Goal: Information Seeking & Learning: Compare options

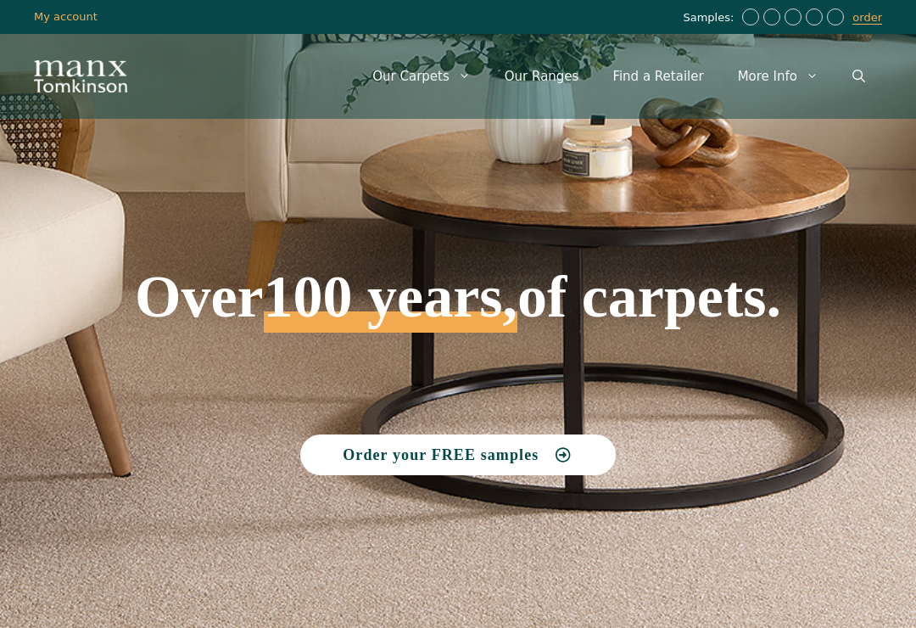
click at [858, 75] on icon "Open Search Bar" at bounding box center [858, 76] width 13 height 13
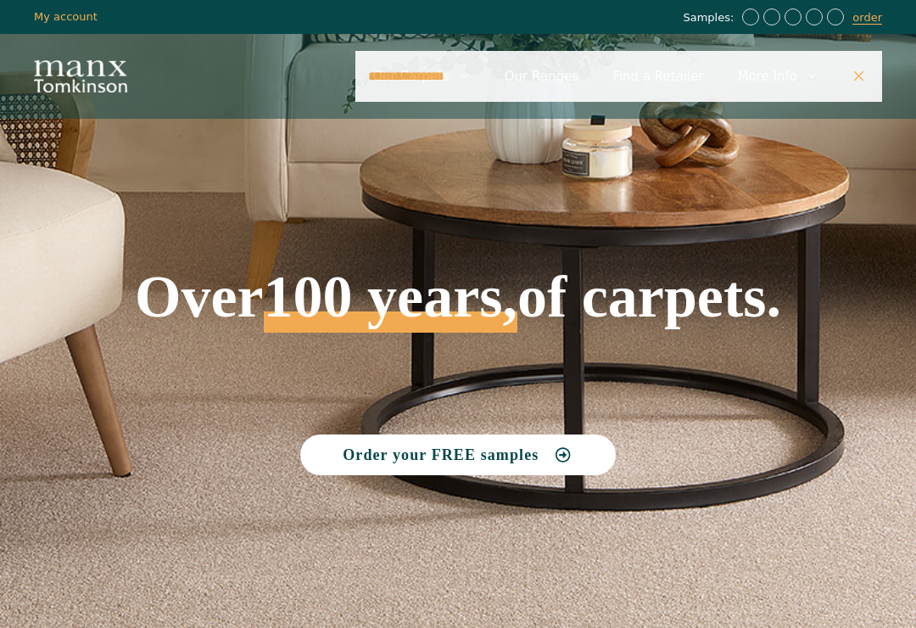
type input "**********"
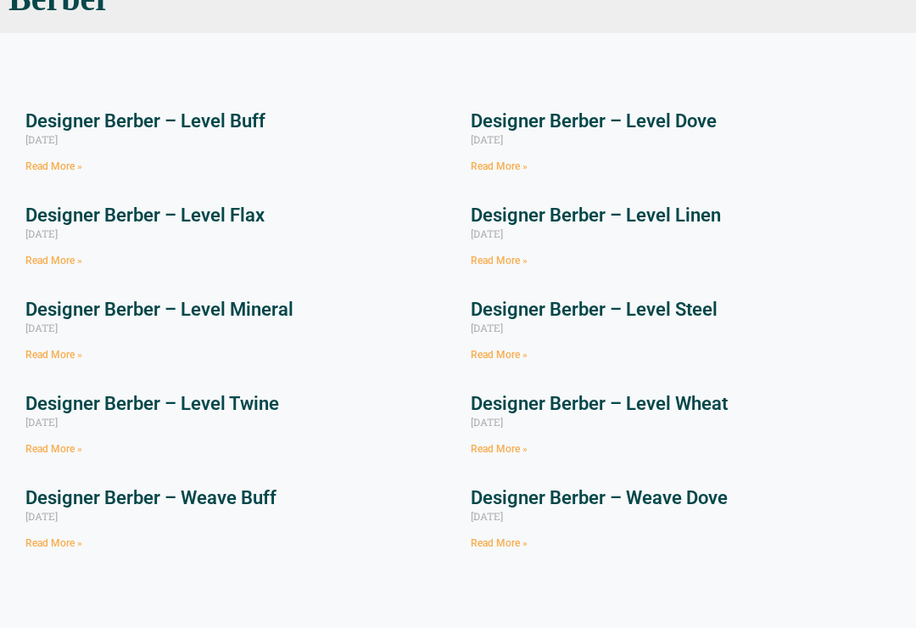
scroll to position [187, 0]
click at [564, 406] on link "Designer Berber – Level Wheat" at bounding box center [599, 403] width 257 height 21
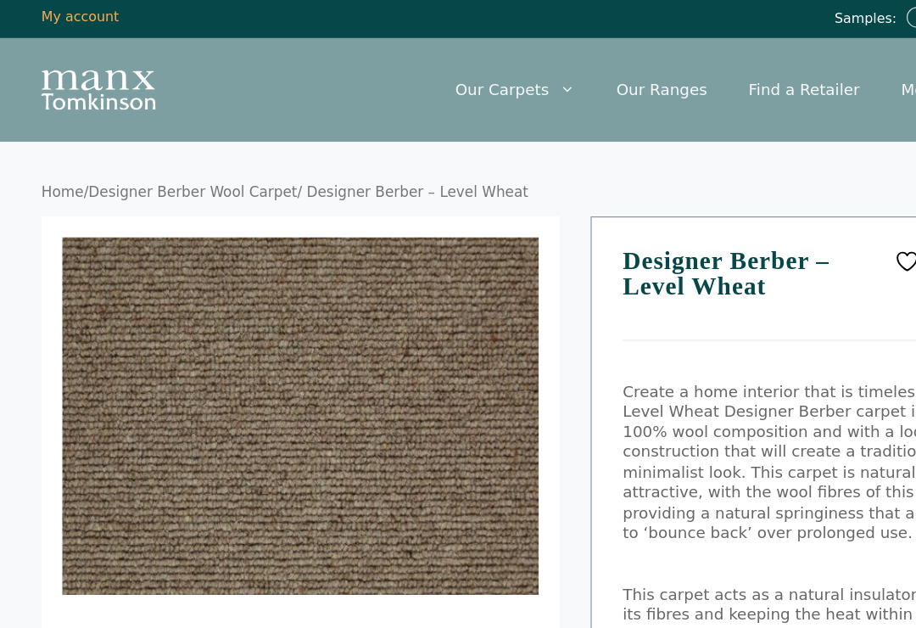
click at [175, 197] on img at bounding box center [390, 451] width 678 height 509
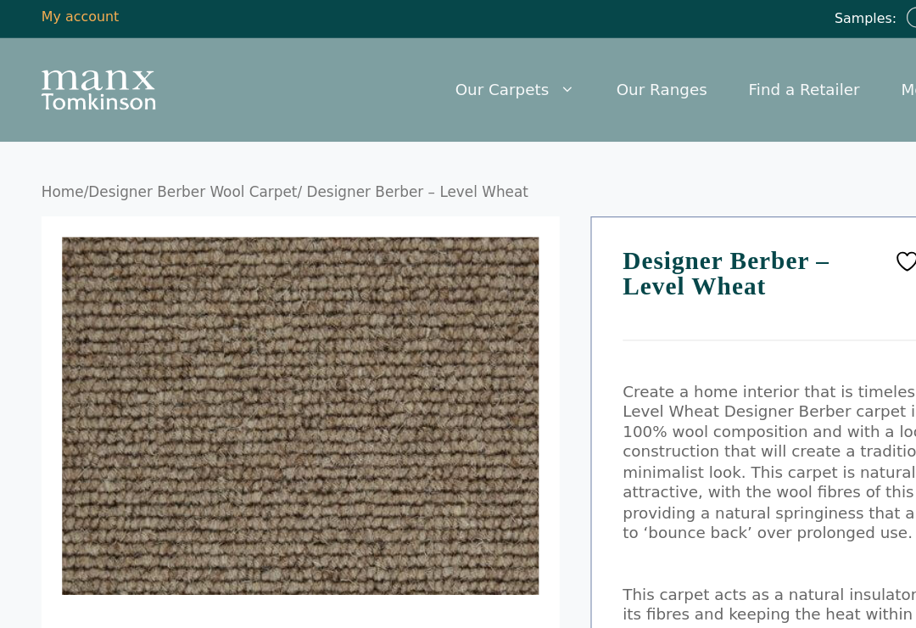
click at [128, 306] on img at bounding box center [333, 367] width 678 height 509
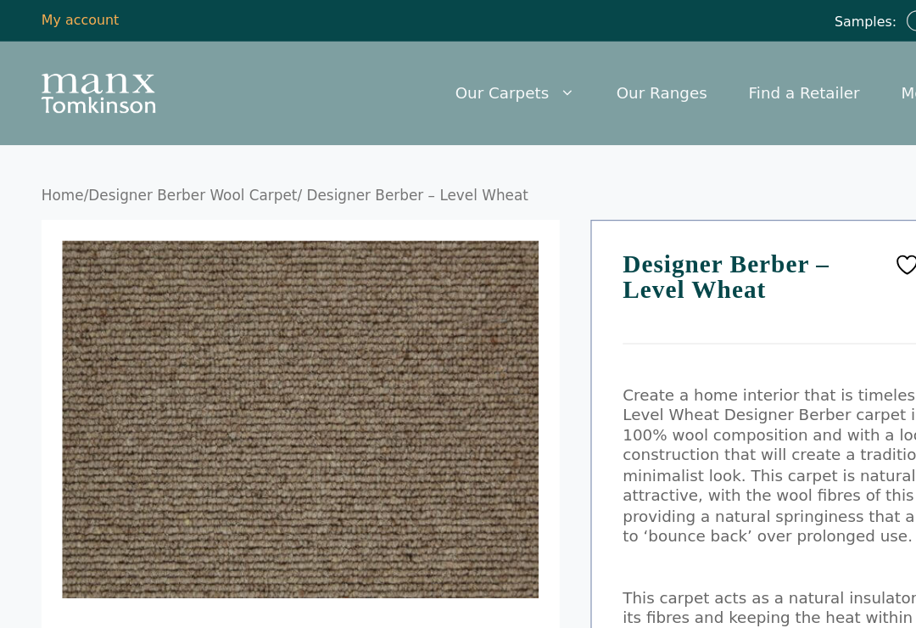
click at [167, 247] on img at bounding box center [333, 367] width 678 height 509
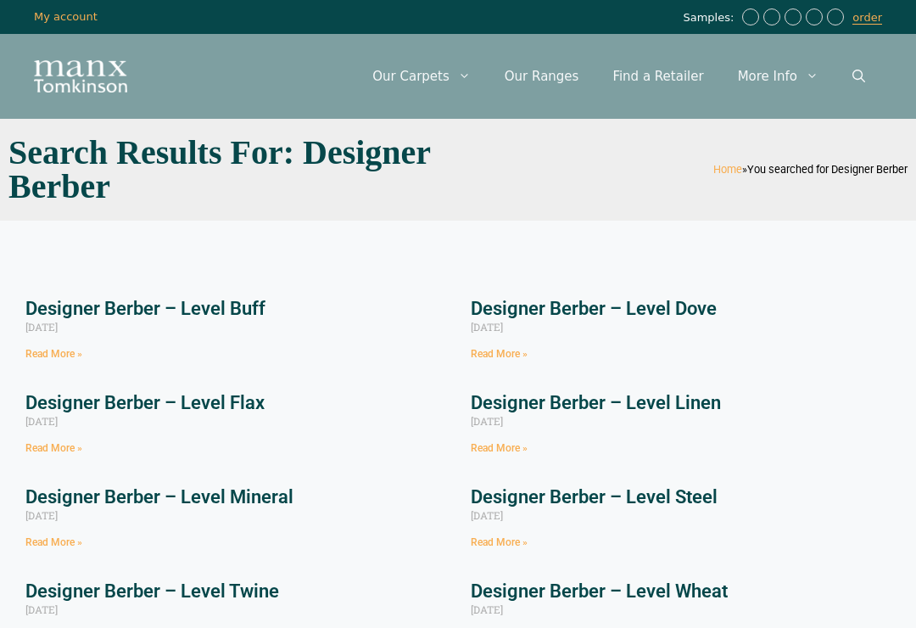
scroll to position [214, 0]
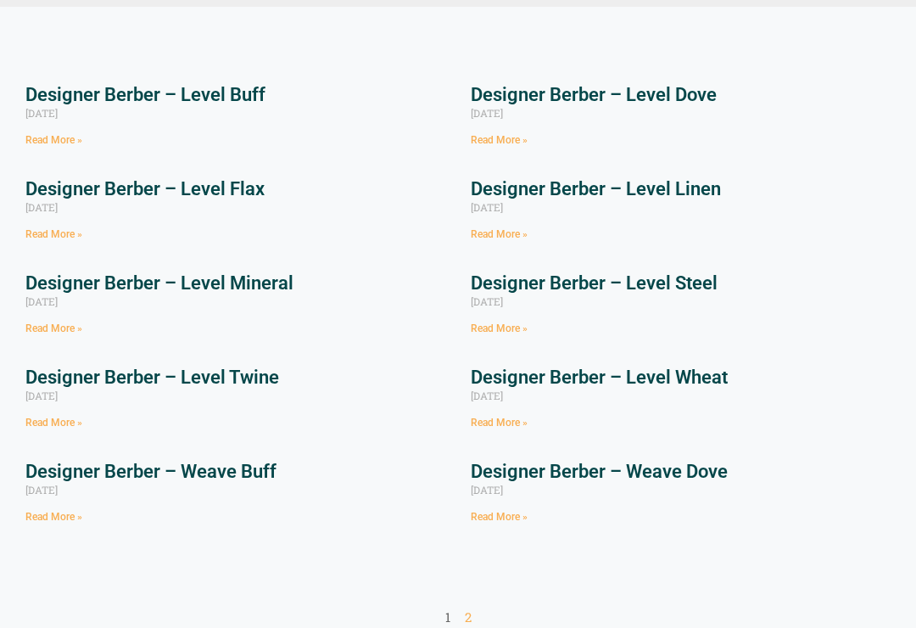
click at [185, 380] on link "Designer Berber – Level Twine" at bounding box center [152, 376] width 254 height 21
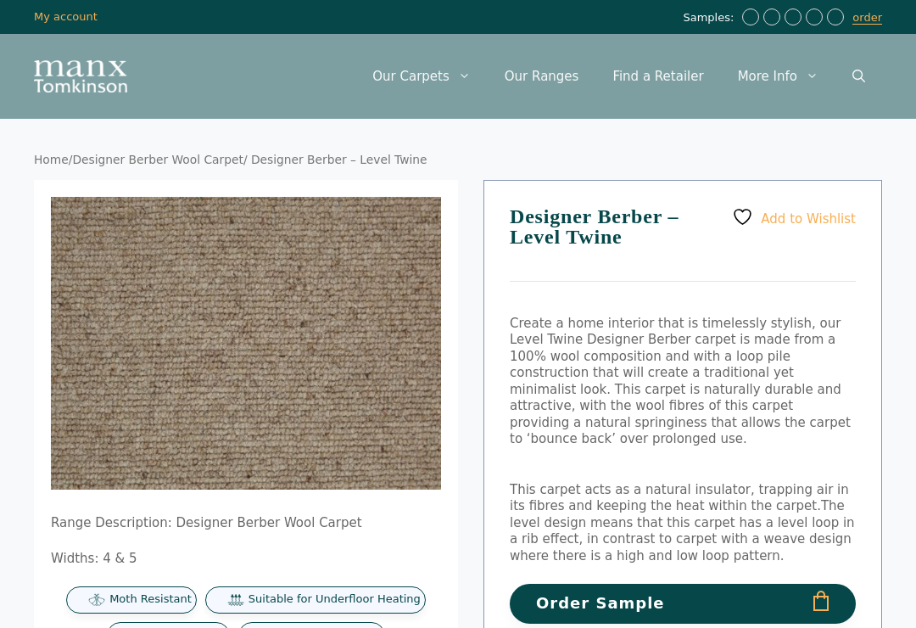
click at [704, 165] on nav "Home / Designer Berber Wool Carpet / Designer Berber – Level Twine" at bounding box center [458, 160] width 848 height 15
